Goal: Transaction & Acquisition: Purchase product/service

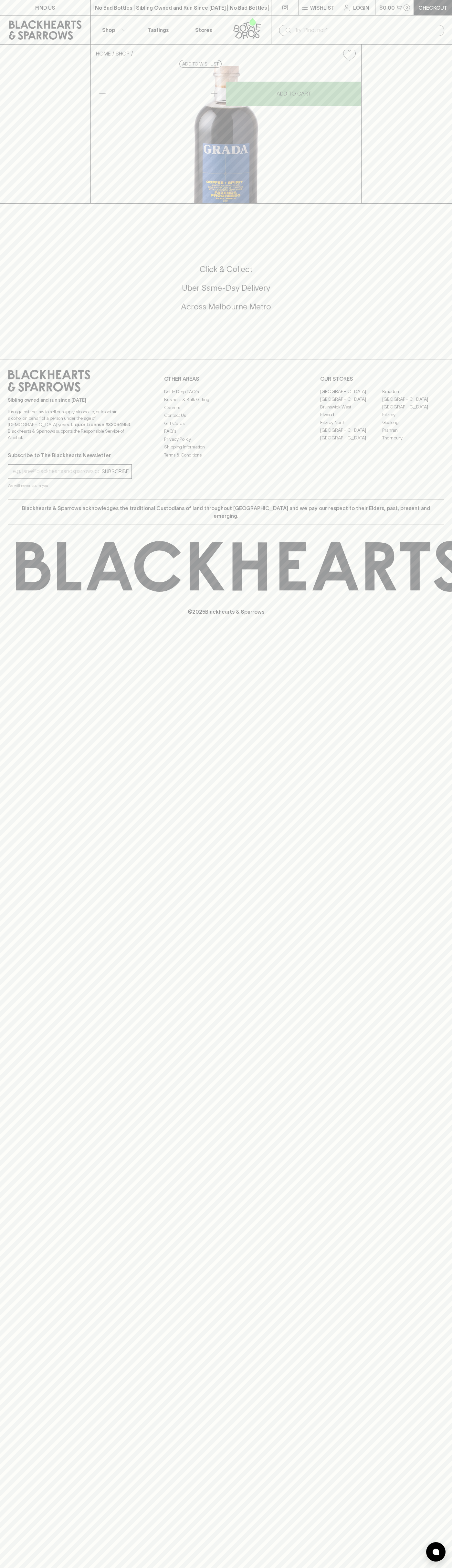
click at [425, 1457] on div "FIND US | No Bad Bottles | Sibling Owned and Run Since 2006 | No Bad Bottles | …" at bounding box center [226, 784] width 452 height 1568
click at [166, 1567] on html "FIND US | No Bad Bottles | Sibling Owned and Run Since 2006 | No Bad Bottles | …" at bounding box center [226, 784] width 452 height 1568
click at [4, 1072] on div "FIND US | No Bad Bottles | Sibling Owned and Run Since 2006 | No Bad Bottles | …" at bounding box center [226, 784] width 452 height 1568
